Goal: Task Accomplishment & Management: Complete application form

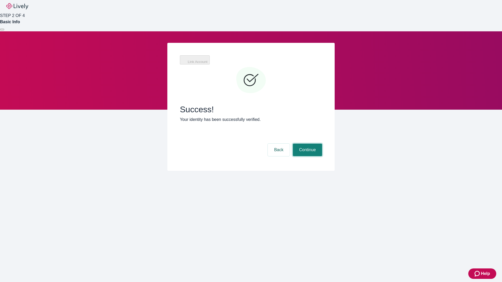
click at [307, 144] on button "Continue" at bounding box center [307, 150] width 29 height 13
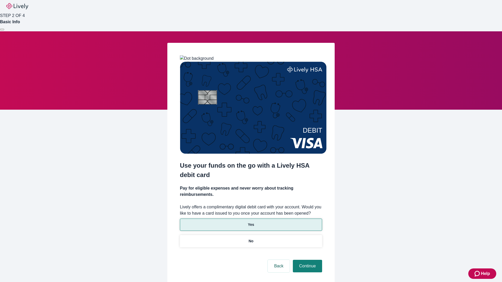
click at [251, 222] on p "Yes" at bounding box center [251, 224] width 6 height 5
click at [307, 260] on button "Continue" at bounding box center [307, 266] width 29 height 13
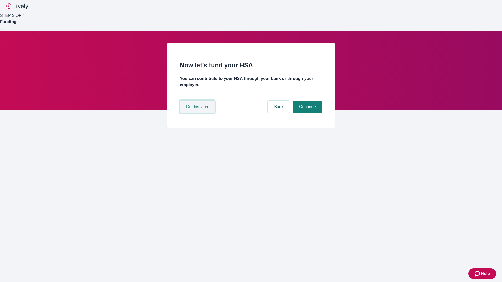
click at [198, 113] on button "Do this later" at bounding box center [197, 107] width 35 height 13
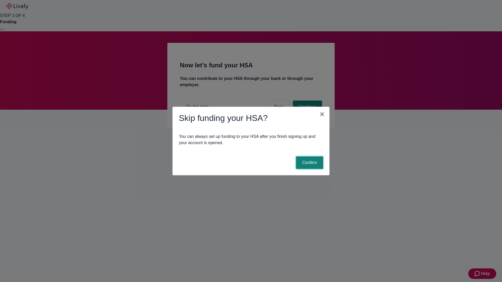
click at [309, 163] on button "Confirm" at bounding box center [309, 163] width 27 height 13
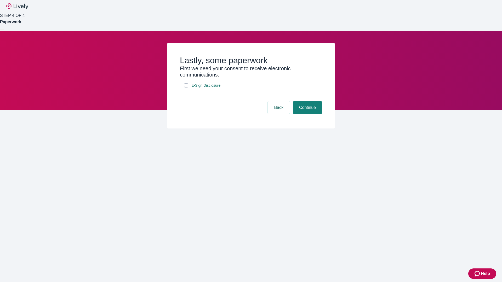
click at [186, 88] on input "E-Sign Disclosure" at bounding box center [186, 85] width 4 height 4
checkbox input "true"
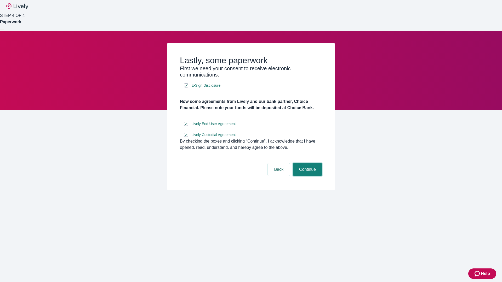
click at [307, 176] on button "Continue" at bounding box center [307, 169] width 29 height 13
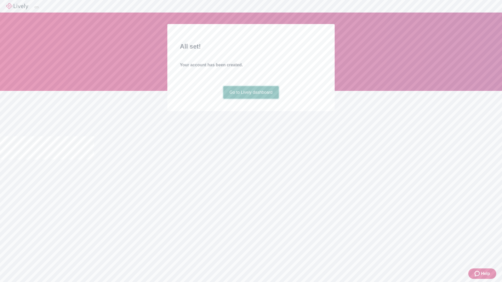
click at [251, 99] on link "Go to Lively dashboard" at bounding box center [251, 92] width 56 height 13
